Goal: Book appointment/travel/reservation

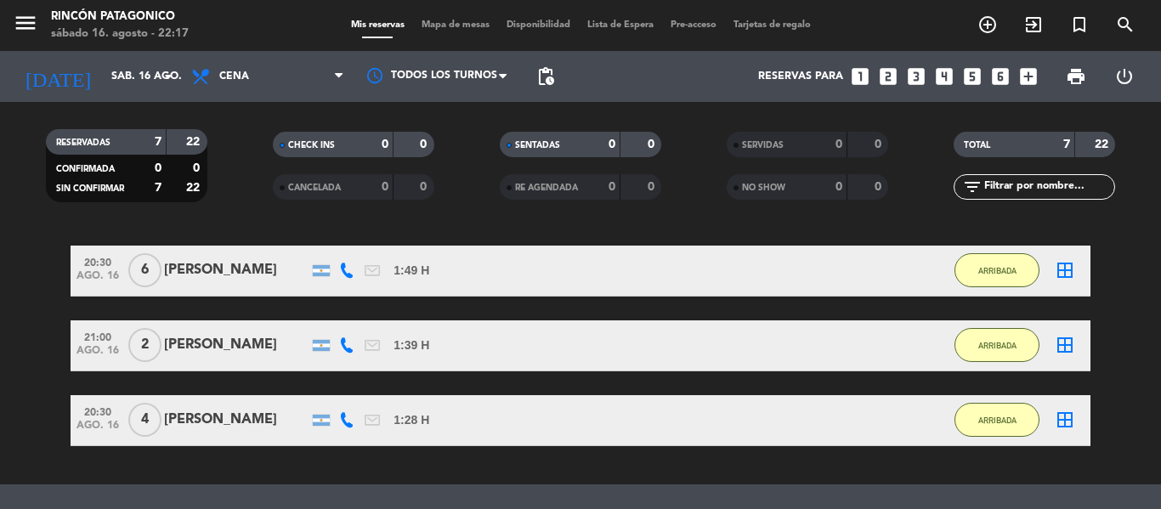
scroll to position [489, 0]
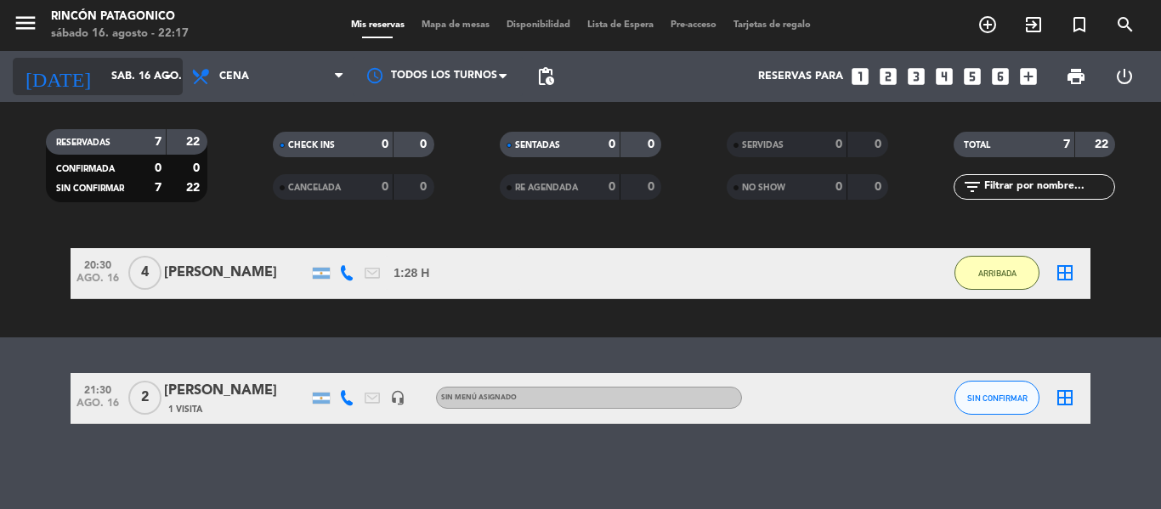
click at [122, 77] on input "sáb. 16 ago." at bounding box center [175, 76] width 144 height 29
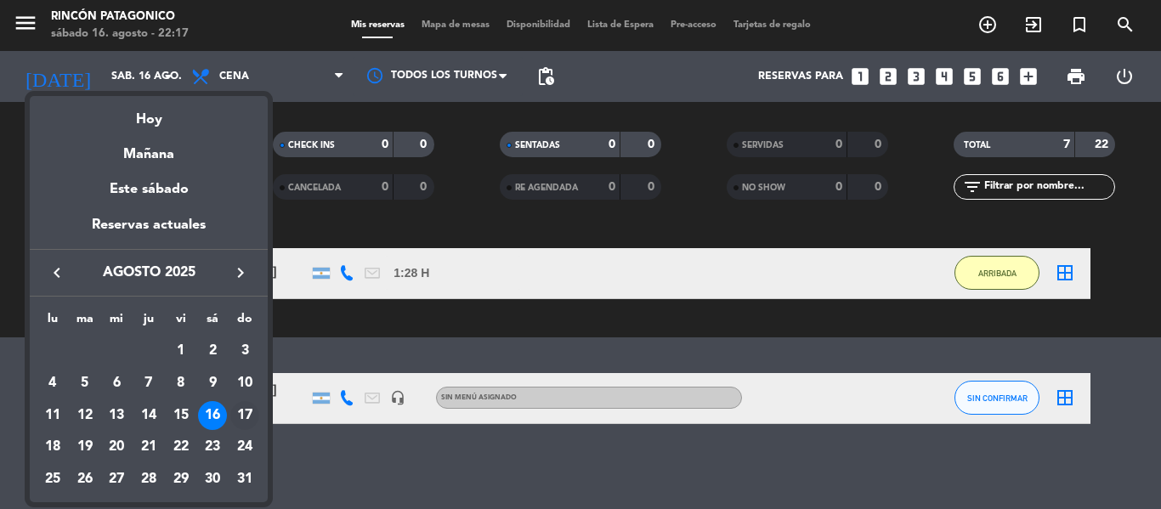
click at [242, 415] on div "17" at bounding box center [244, 415] width 29 height 29
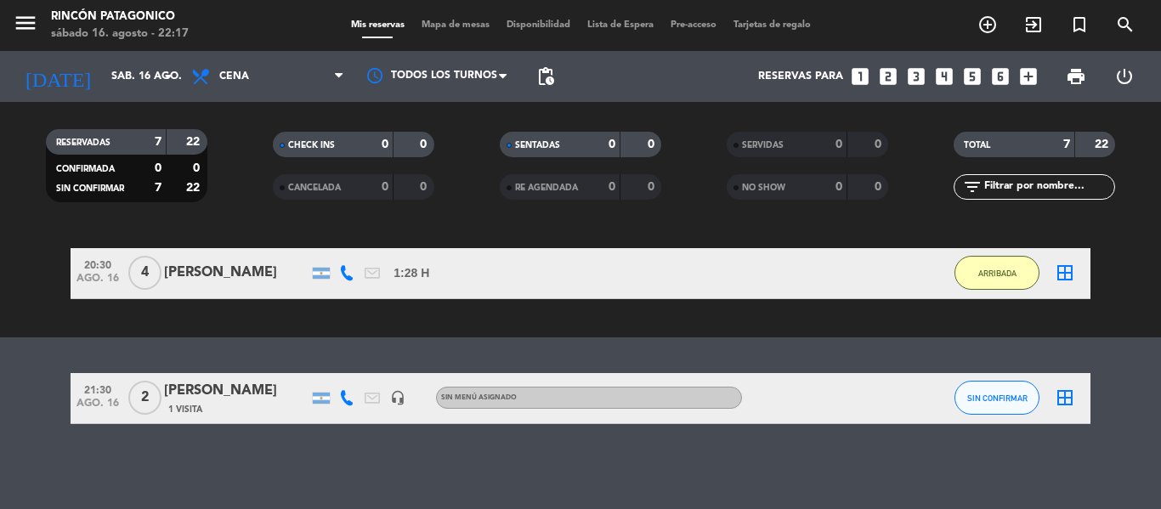
type input "dom. 17 ago."
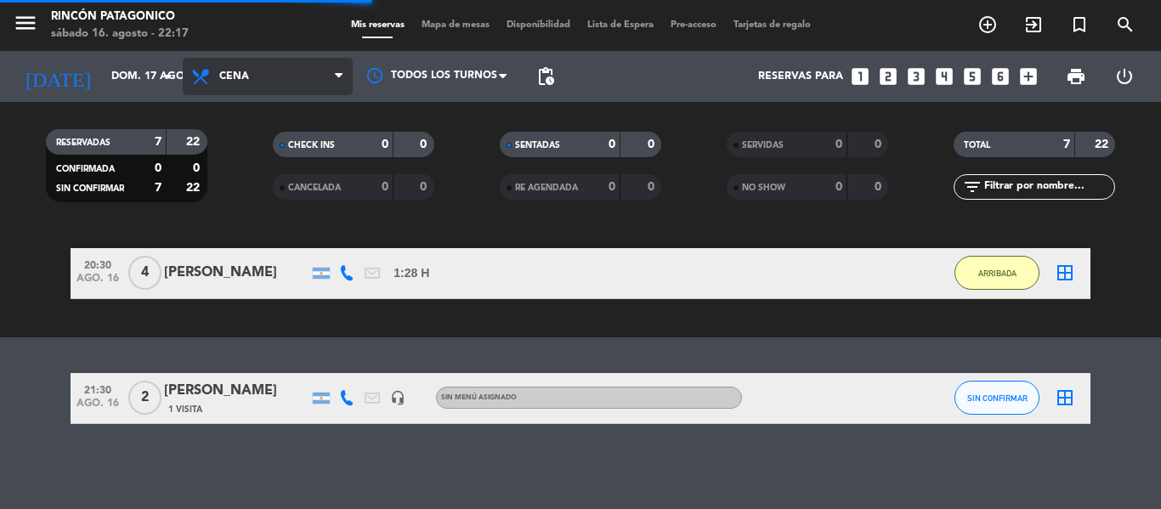
scroll to position [0, 0]
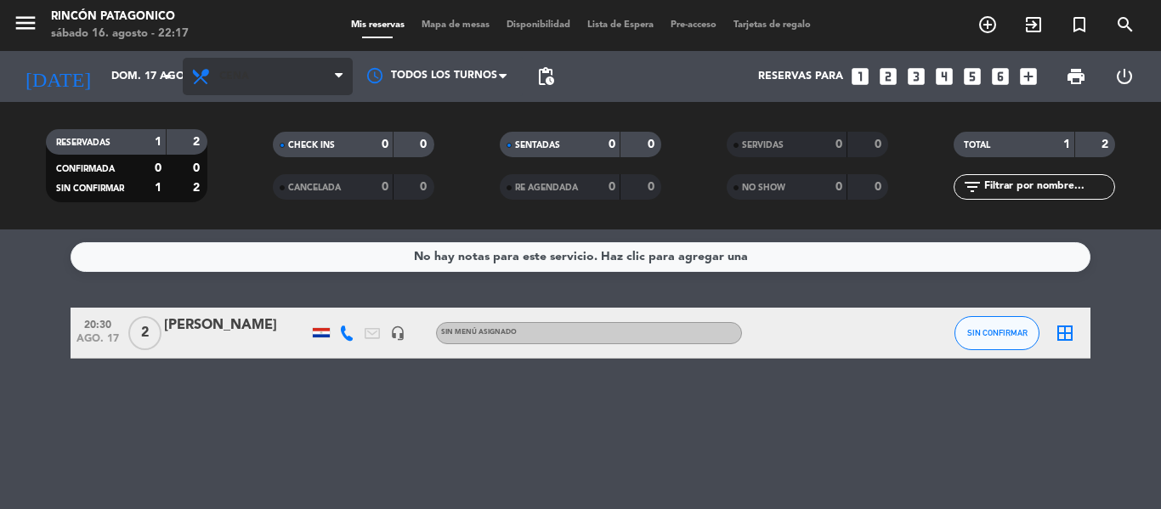
click at [271, 82] on span "Cena" at bounding box center [268, 76] width 170 height 37
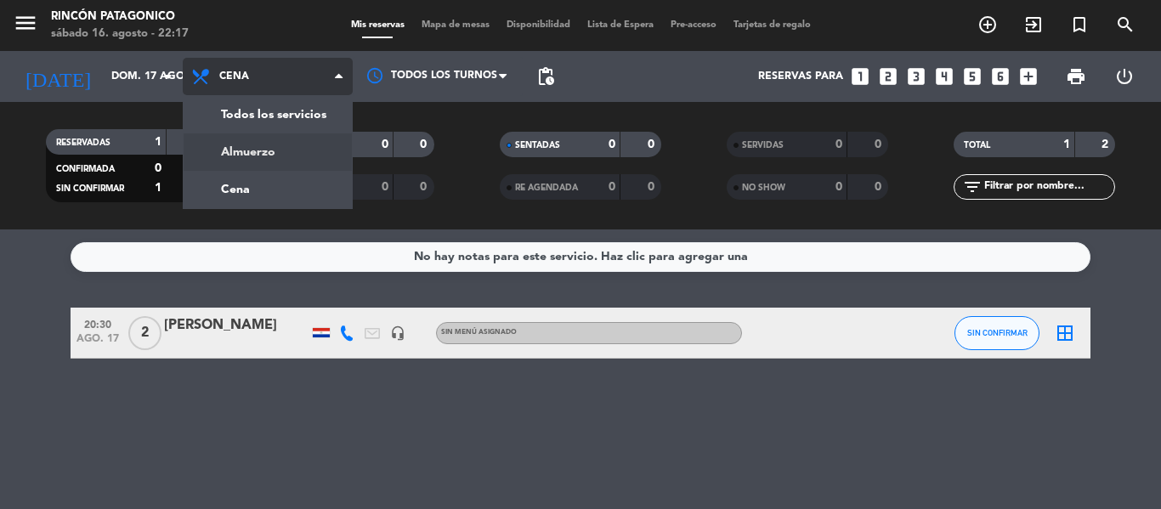
click at [259, 155] on div "menu Rincón Patagonico [DATE] 16. agosto - 22:17 Mis reservas Mapa de mesas Dis…" at bounding box center [580, 115] width 1161 height 230
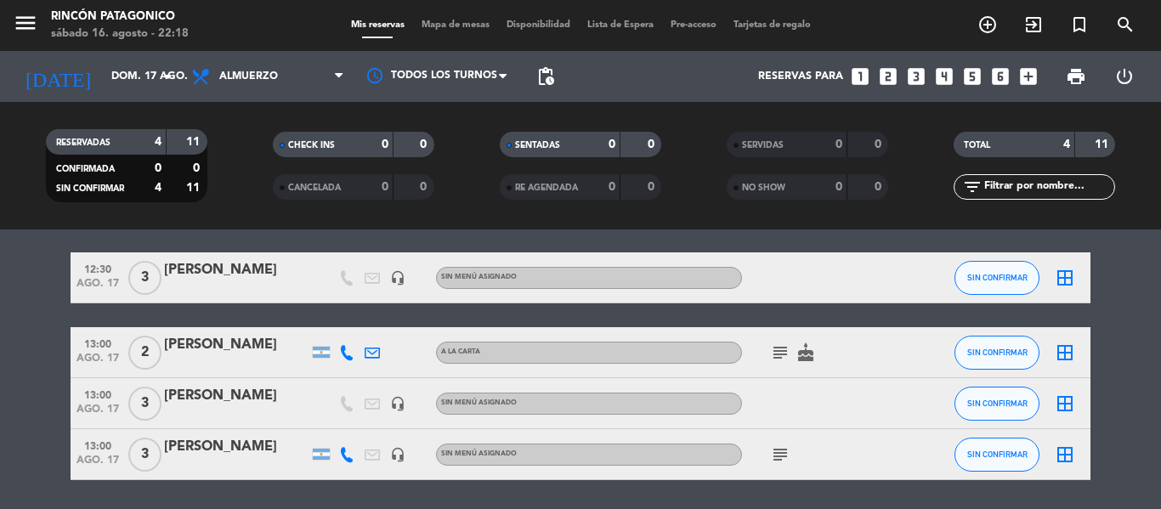
scroll to position [85, 0]
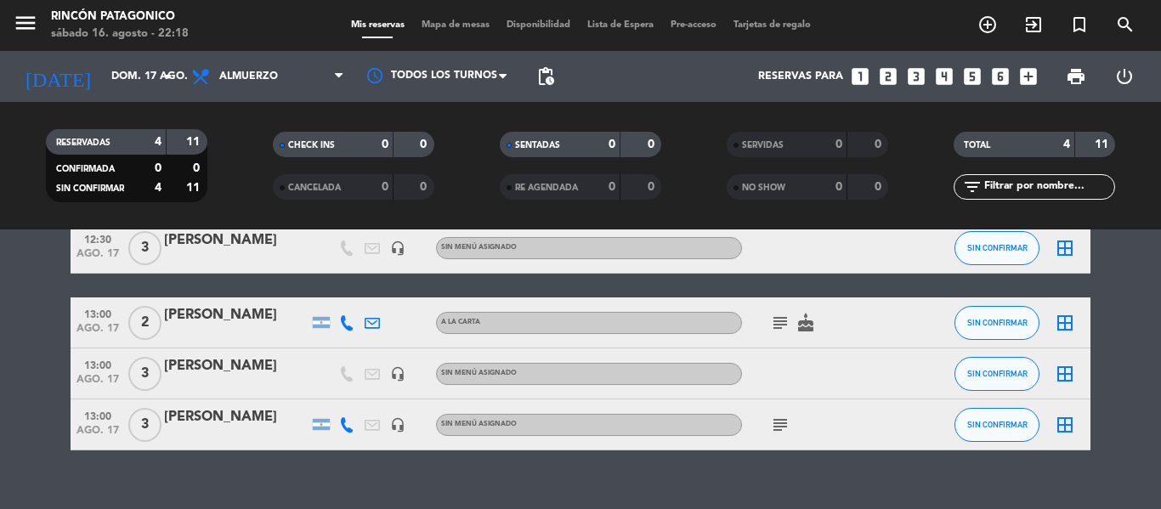
click at [792, 320] on span "subject" at bounding box center [781, 323] width 26 height 20
click at [792, 325] on span "subject" at bounding box center [781, 323] width 26 height 20
click at [798, 329] on icon "cake" at bounding box center [806, 323] width 20 height 20
click at [781, 323] on icon "subject" at bounding box center [780, 323] width 20 height 20
